Goal: Find specific page/section: Find specific page/section

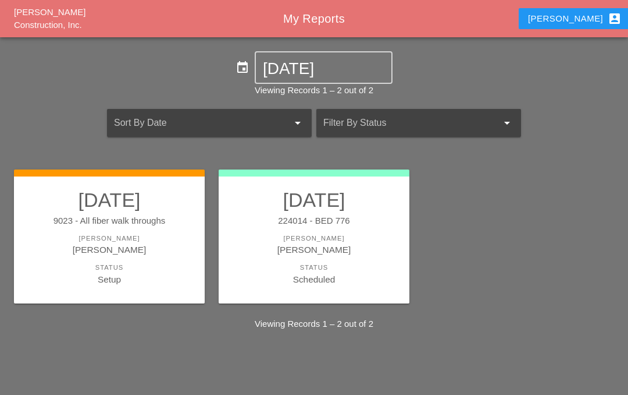
click at [121, 225] on div "9023 - All fiber walk throughs" at bounding box center [110, 220] width 168 height 13
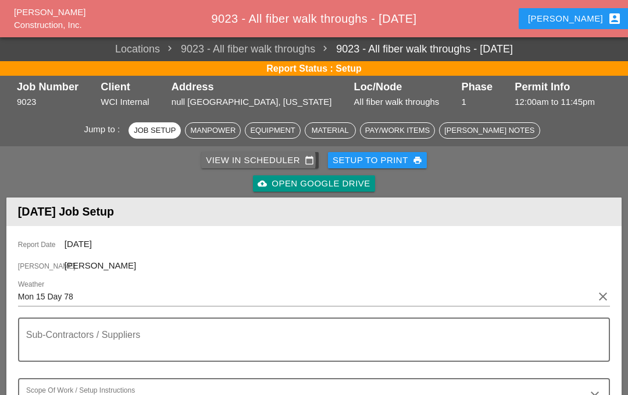
click at [262, 152] on link "View in Scheduler calendar_today" at bounding box center [260, 160] width 118 height 16
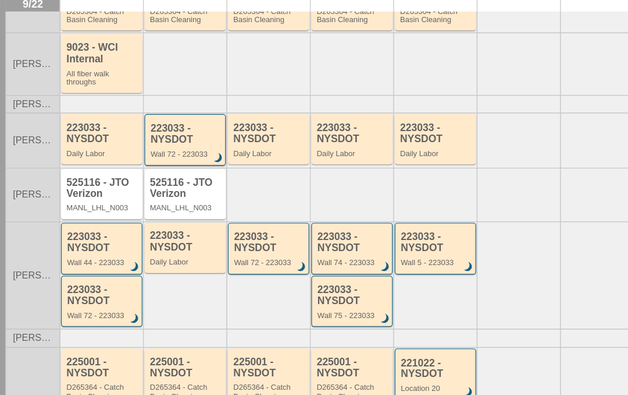
scroll to position [180, 0]
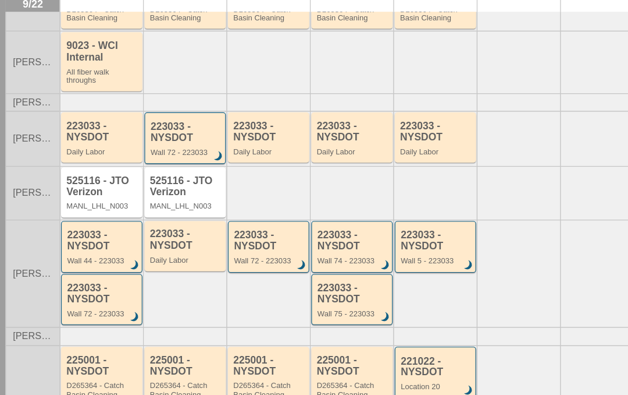
click at [162, 213] on div "223033 - NYSDOT" at bounding box center [160, 222] width 62 height 19
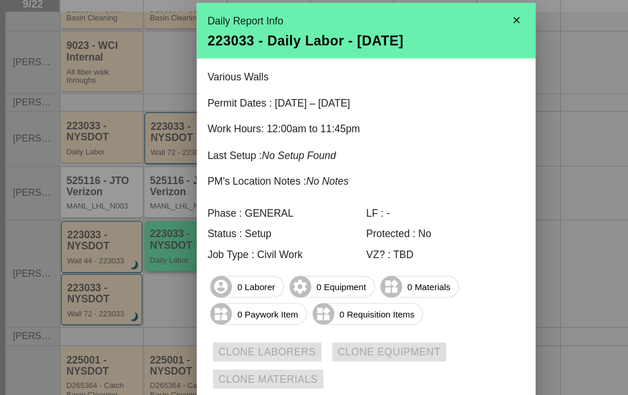
click at [84, 200] on div at bounding box center [314, 197] width 628 height 395
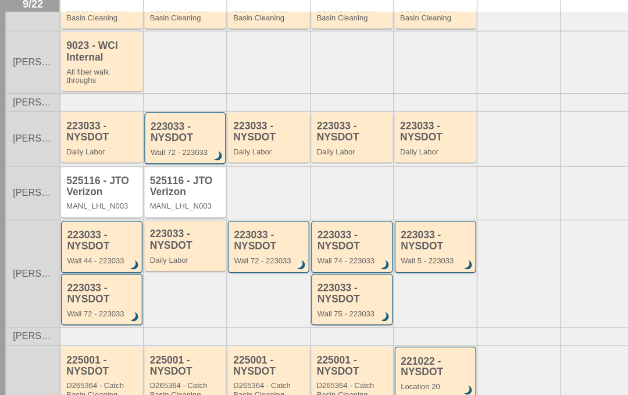
click at [84, 214] on div "223033 - NYSDOT" at bounding box center [88, 223] width 61 height 19
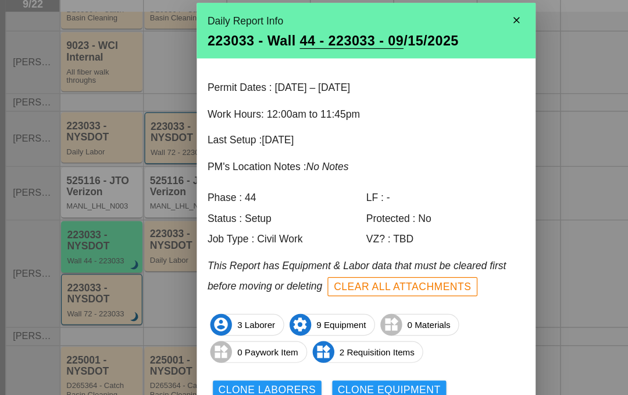
scroll to position [0, 0]
click at [442, 23] on icon "close" at bounding box center [443, 34] width 23 height 23
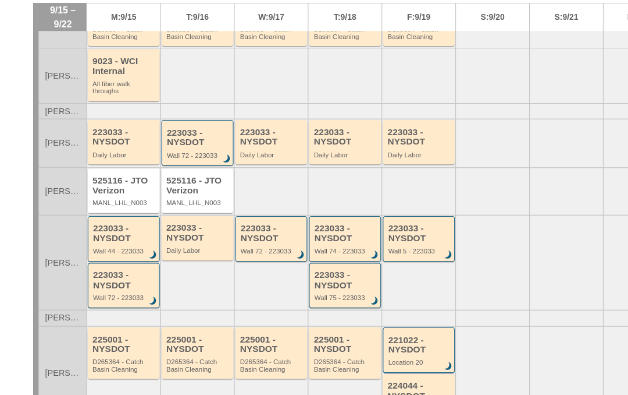
scroll to position [1, 0]
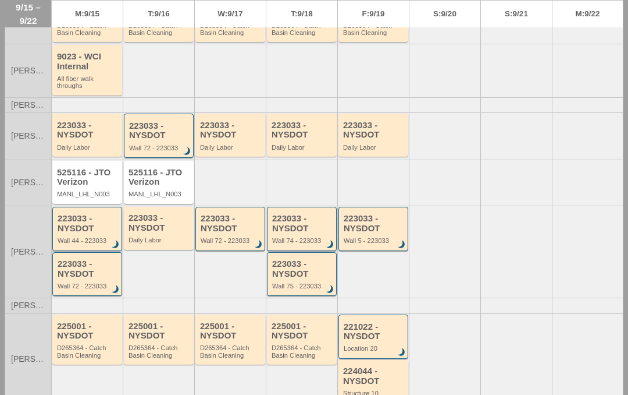
click at [84, 218] on div "223033 - NYSDOT" at bounding box center [88, 223] width 61 height 19
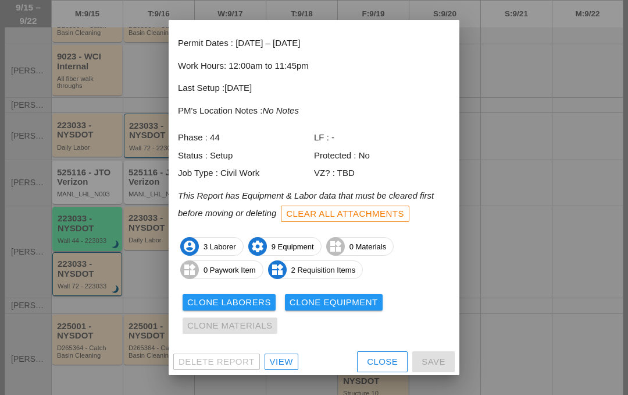
scroll to position [49, 0]
click at [275, 361] on div "View" at bounding box center [281, 362] width 23 height 13
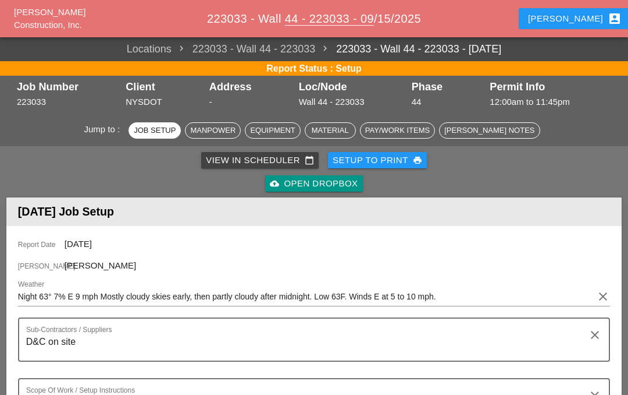
click at [242, 161] on div "View in Scheduler calendar_today" at bounding box center [260, 160] width 108 height 13
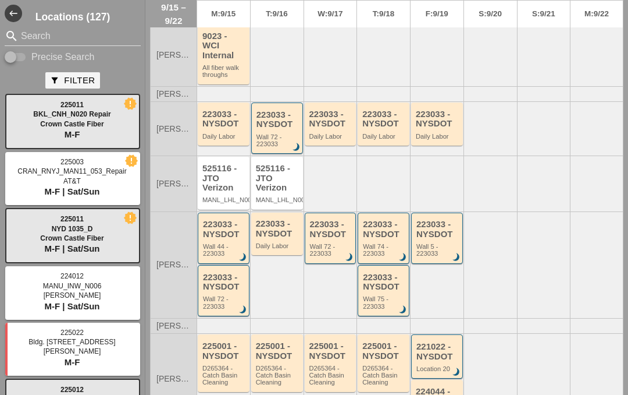
scroll to position [214, 0]
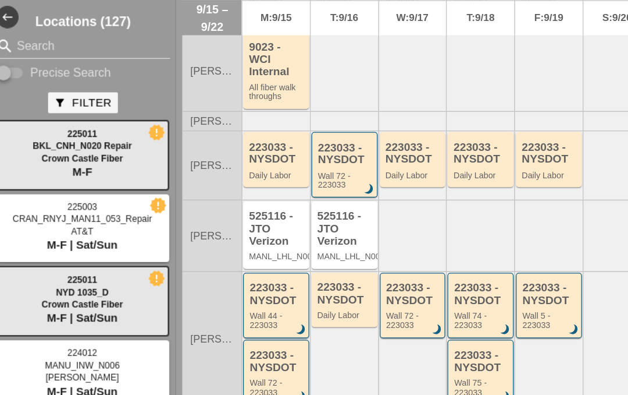
click at [318, 236] on div "223033 - NYSDOT" at bounding box center [331, 229] width 43 height 19
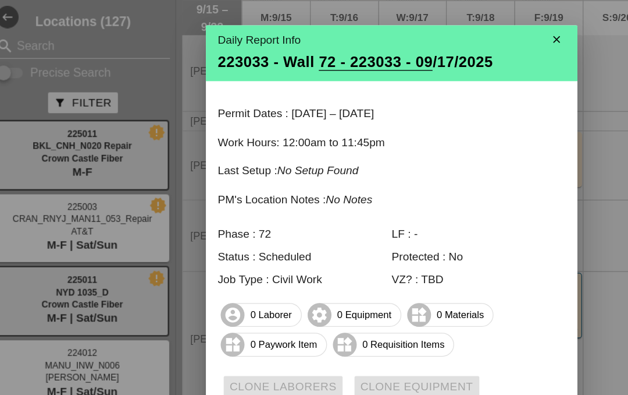
scroll to position [3, 0]
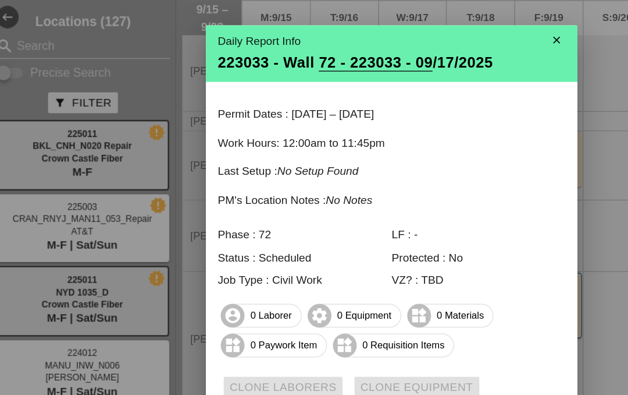
click at [435, 30] on icon "close" at bounding box center [443, 31] width 23 height 23
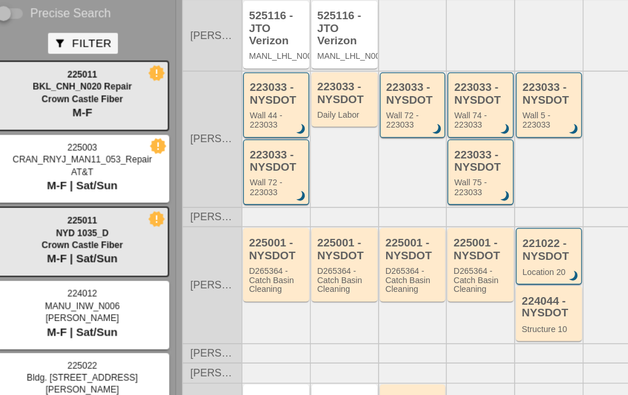
scroll to position [323, 0]
